Goal: Task Accomplishment & Management: Manage account settings

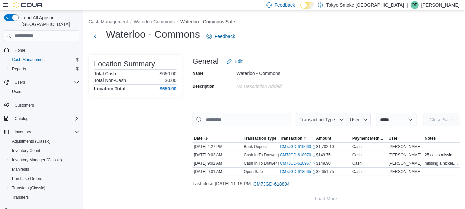
scroll to position [86, 0]
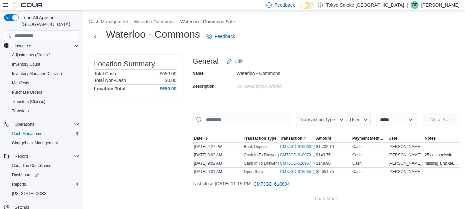
click at [454, 5] on p "Owen Pfaff" at bounding box center [441, 5] width 38 height 8
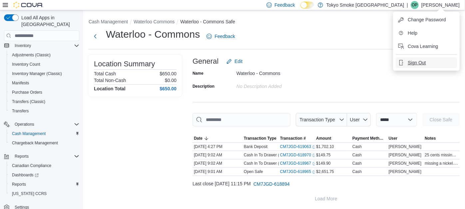
click at [418, 64] on span "Sign Out" at bounding box center [417, 62] width 18 height 7
